Goal: Obtain resource: Download file/media

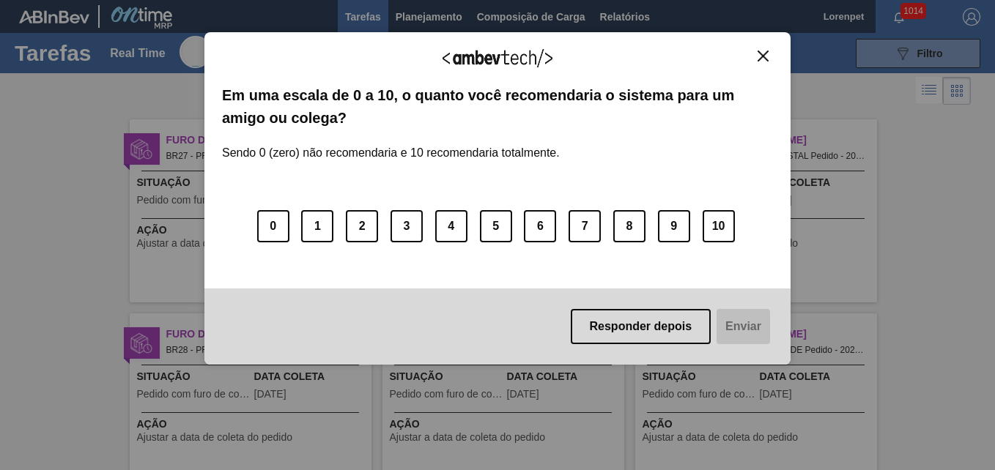
click at [760, 62] on img "Close" at bounding box center [762, 56] width 11 height 11
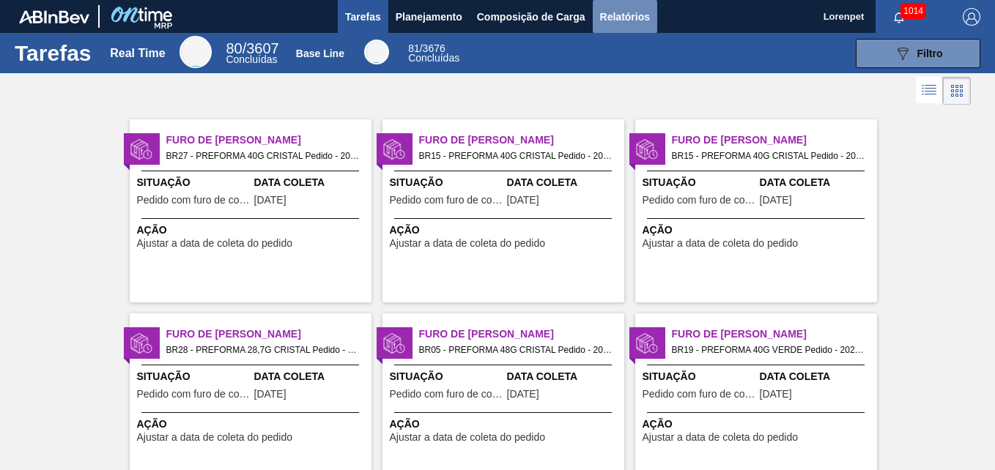
click at [628, 12] on span "Relatórios" at bounding box center [625, 17] width 50 height 18
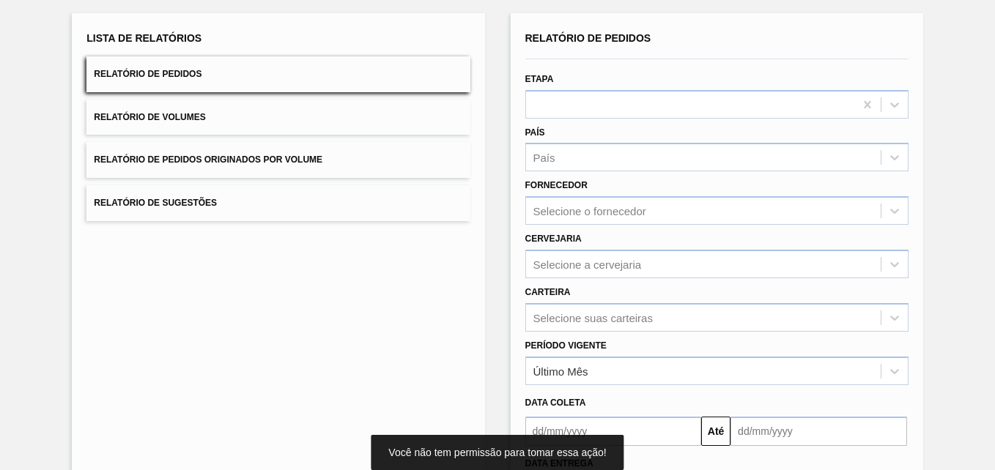
scroll to position [208, 0]
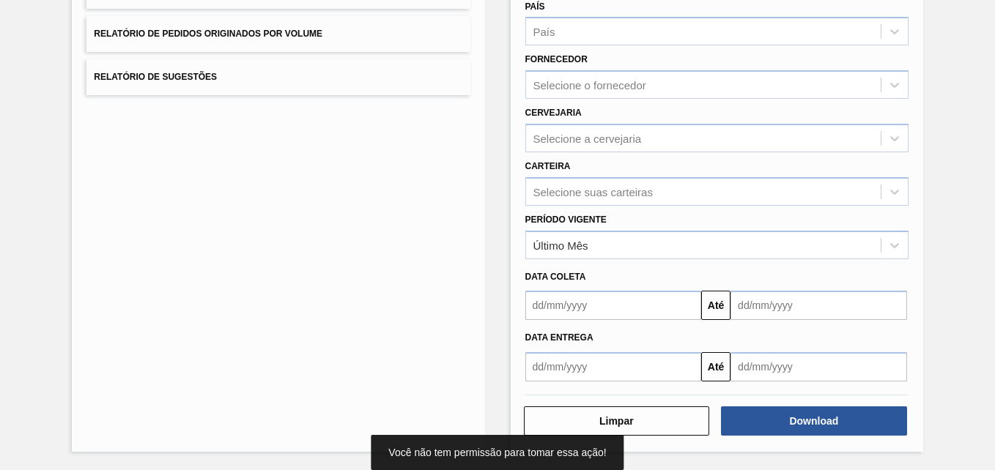
click at [563, 308] on input "text" at bounding box center [613, 305] width 177 height 29
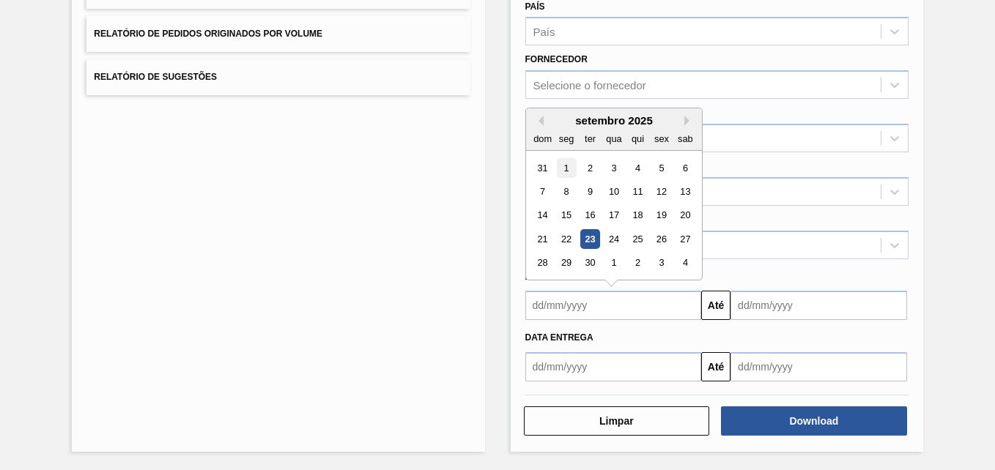
click at [568, 172] on div "1" at bounding box center [566, 168] width 20 height 20
type input "[DATE]"
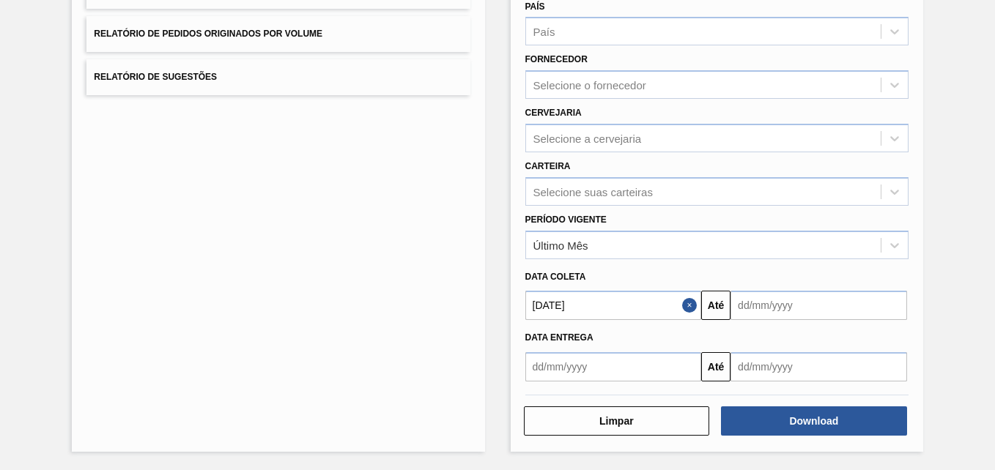
click at [765, 305] on input "text" at bounding box center [818, 305] width 177 height 29
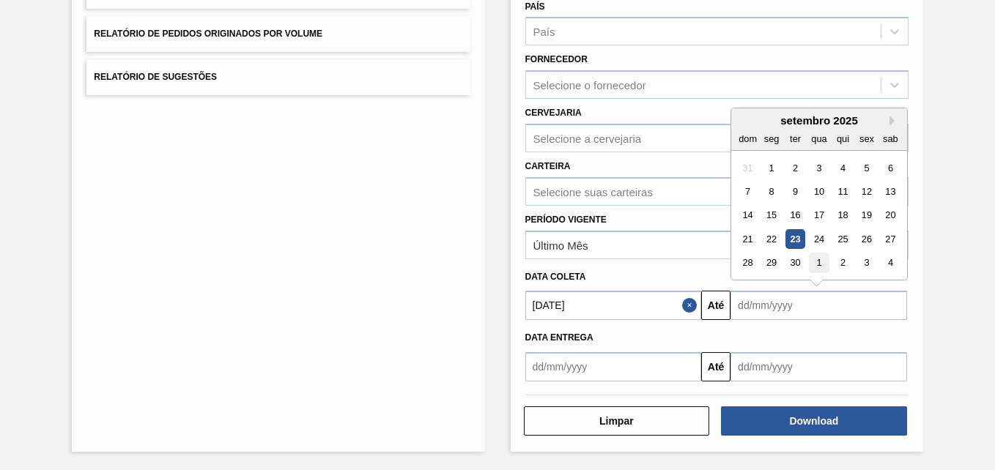
click at [821, 264] on div "1" at bounding box center [819, 263] width 20 height 20
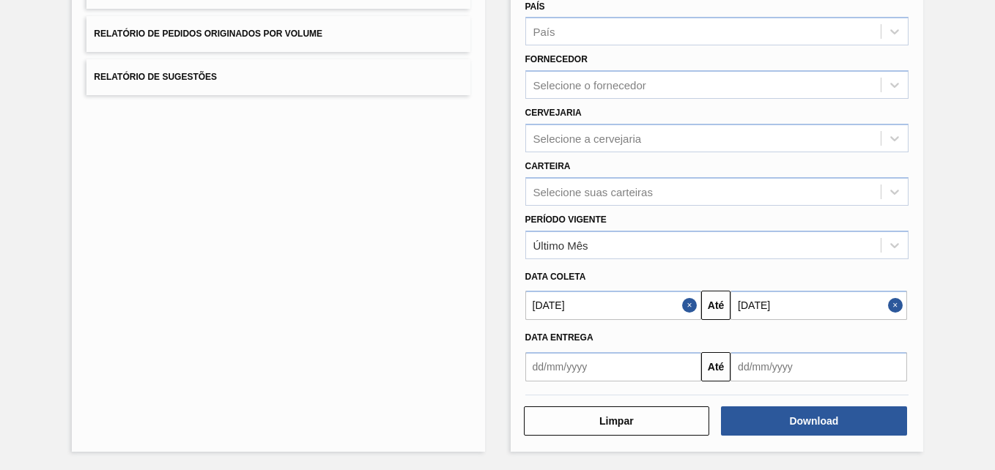
click at [788, 310] on input "[DATE]" at bounding box center [818, 305] width 177 height 29
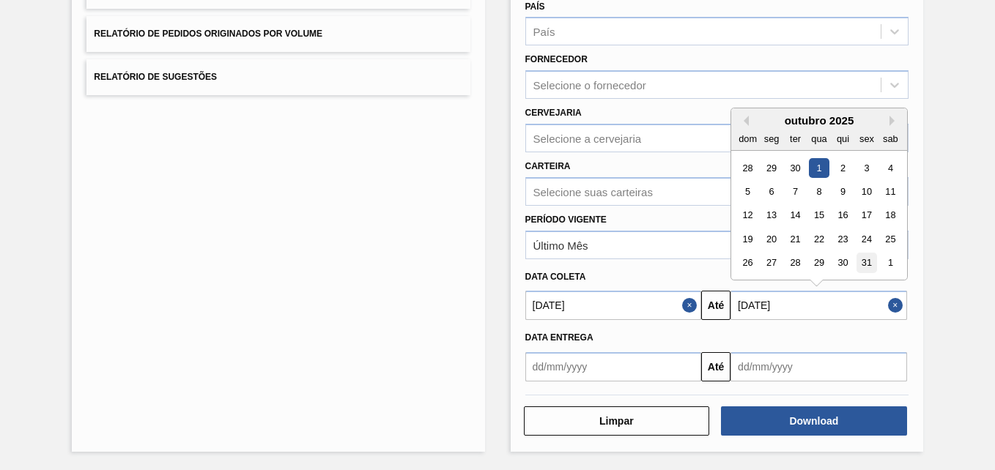
click at [866, 259] on div "31" at bounding box center [866, 263] width 20 height 20
type input "[DATE]"
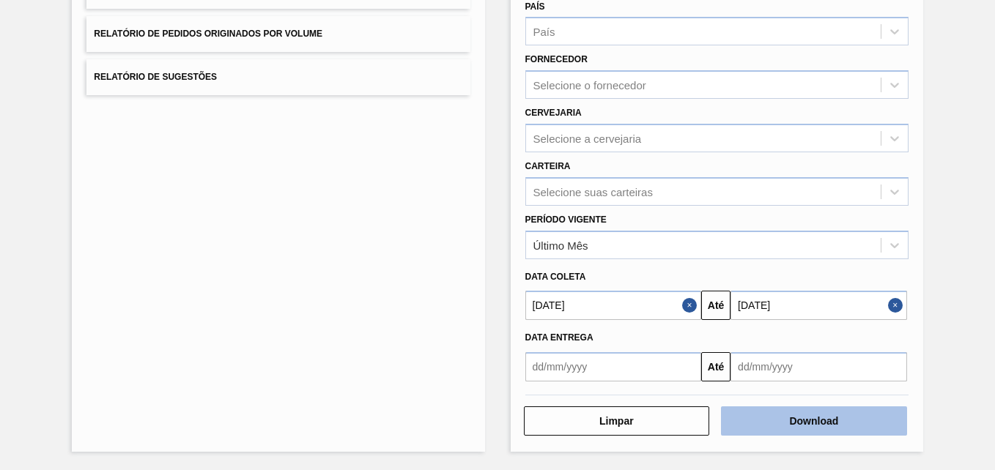
click at [795, 428] on button "Download" at bounding box center [814, 421] width 186 height 29
click at [842, 420] on button "Download" at bounding box center [814, 421] width 186 height 29
